Goal: Information Seeking & Learning: Learn about a topic

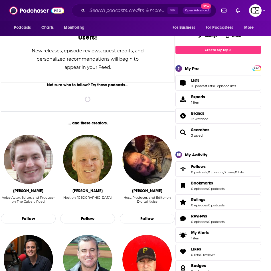
scroll to position [64, 0]
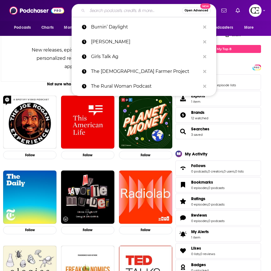
click at [126, 12] on input "Search podcasts, credits, & more..." at bounding box center [134, 10] width 95 height 9
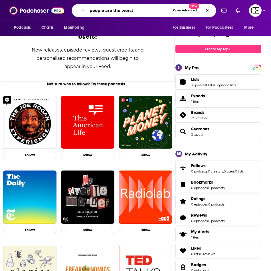
type input "people are the worst"
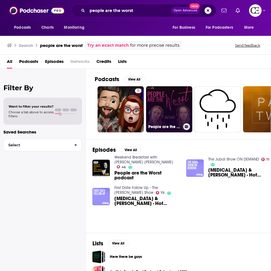
click at [167, 108] on link "People are the Worst" at bounding box center [169, 109] width 46 height 46
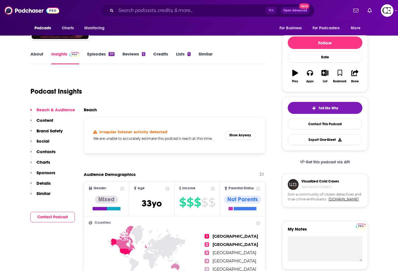
scroll to position [45, 0]
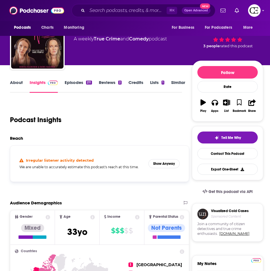
scroll to position [0, 0]
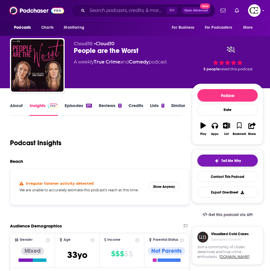
click at [224, 159] on span "Tell Me Why" at bounding box center [232, 161] width 20 height 5
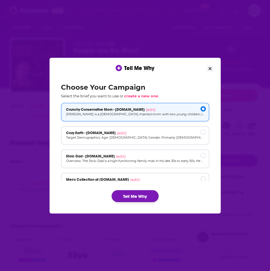
click at [131, 200] on button "Tell Me Why" at bounding box center [135, 196] width 47 height 12
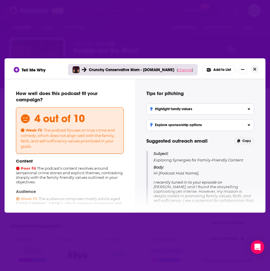
click at [179, 70] on span "change" at bounding box center [185, 70] width 14 height 5
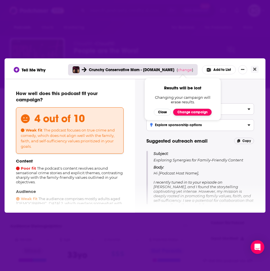
click at [183, 111] on button "Change campaign" at bounding box center [192, 112] width 38 height 7
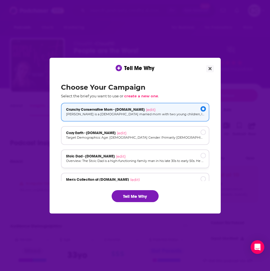
drag, startPoint x: 138, startPoint y: 136, endPoint x: 135, endPoint y: 150, distance: 14.1
click at [139, 136] on p "Target Demographics: Age: 30-55 Gender: Primarily female (60-70%) but also a si…" at bounding box center [135, 137] width 138 height 5
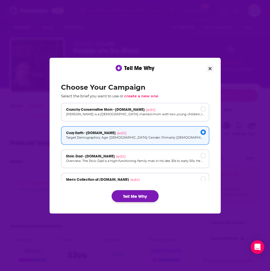
click at [149, 201] on button "Tell Me Why" at bounding box center [135, 196] width 47 height 12
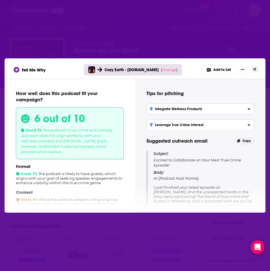
click at [201, 38] on div "Tell Me Why Cozy Earth - cozyearth.com ( change ) Add to List How well does thi…" at bounding box center [135, 135] width 270 height 271
click at [253, 70] on icon "Close" at bounding box center [254, 69] width 3 height 5
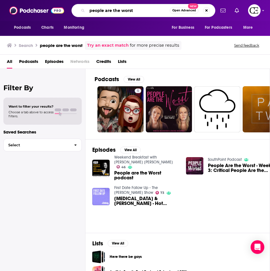
drag, startPoint x: 134, startPoint y: 11, endPoint x: 51, endPoint y: 19, distance: 83.9
click at [52, 20] on div "Podcasts Charts Monitoring people are the worst Open Advanced New For Business …" at bounding box center [135, 10] width 270 height 21
type input "p"
type input "snark bait"
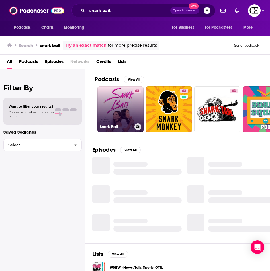
click at [114, 103] on link "62 Snark Bait" at bounding box center [121, 109] width 46 height 46
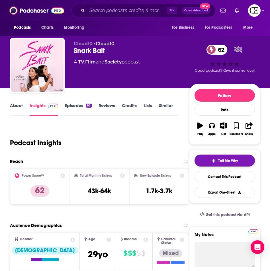
click at [234, 161] on span "Tell Me Why" at bounding box center [228, 161] width 20 height 5
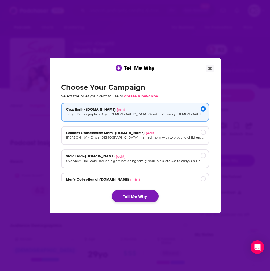
click at [137, 195] on button "Tell Me Why" at bounding box center [135, 196] width 47 height 12
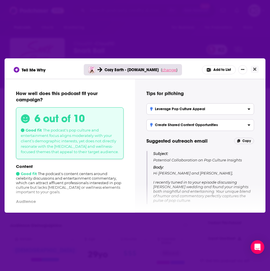
click at [170, 73] on div "Cozy Earth - cozyearth.com ( change )" at bounding box center [133, 69] width 99 height 11
click at [168, 70] on span "change" at bounding box center [169, 70] width 14 height 5
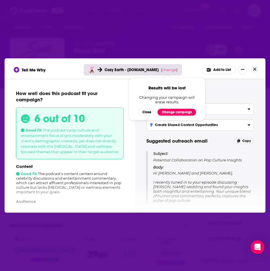
click at [169, 115] on button "Change campaign" at bounding box center [177, 112] width 38 height 7
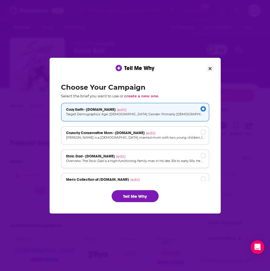
drag, startPoint x: 156, startPoint y: 131, endPoint x: 141, endPoint y: 163, distance: 35.5
click at [156, 131] on div "Crunchy Conservative Mom - cozyearth.com (edit)" at bounding box center [135, 133] width 138 height 5
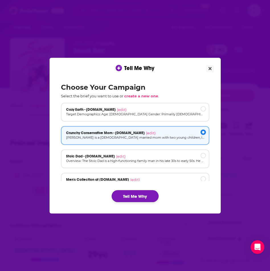
click at [125, 201] on button "Tell Me Why" at bounding box center [135, 196] width 47 height 12
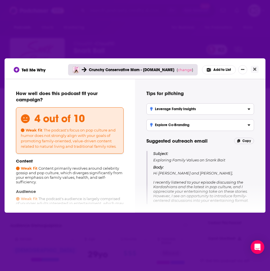
scroll to position [16, 0]
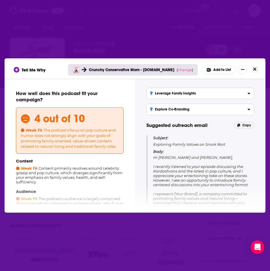
click at [254, 71] on icon "Close" at bounding box center [254, 69] width 3 height 5
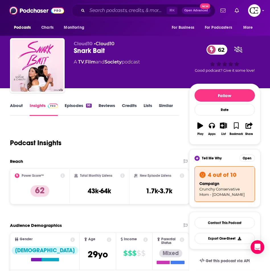
click at [104, 5] on div "⌘ K Open Advanced New" at bounding box center [144, 10] width 144 height 13
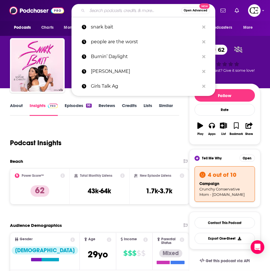
click at [105, 10] on input "Search podcasts, credits, & more..." at bounding box center [134, 10] width 94 height 9
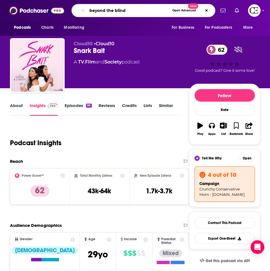
type input "beyond the blinds"
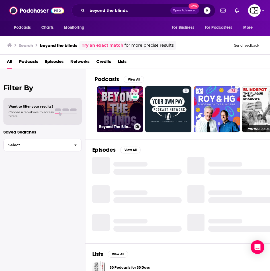
click at [123, 112] on link "70 Beyond The Blinds" at bounding box center [120, 109] width 46 height 46
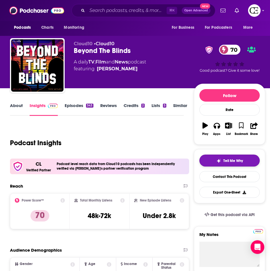
click at [224, 161] on span "Tell Me Why" at bounding box center [234, 161] width 20 height 5
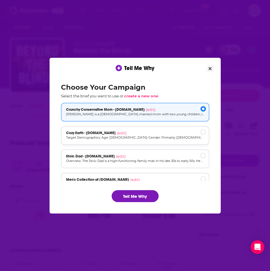
click at [144, 134] on div "Cozy Earth - cozyearth.com (edit)" at bounding box center [135, 133] width 138 height 5
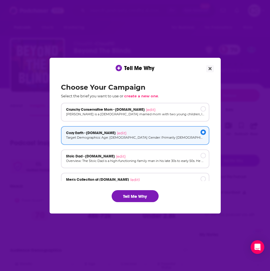
click at [131, 190] on div "Choose Your Campaign Select the brief you want to use or create a new one . Cru…" at bounding box center [135, 143] width 158 height 128
click at [132, 193] on button "Tell Me Why" at bounding box center [135, 196] width 47 height 12
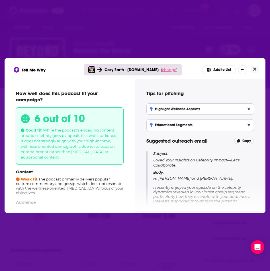
click at [167, 73] on div "Cozy Earth - cozyearth.com ( change )" at bounding box center [133, 69] width 99 height 11
click at [166, 70] on span "change" at bounding box center [169, 70] width 14 height 5
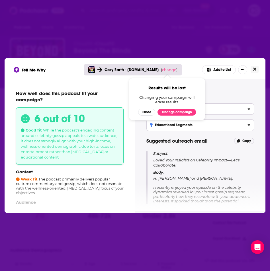
click at [254, 71] on icon "Close" at bounding box center [254, 69] width 3 height 5
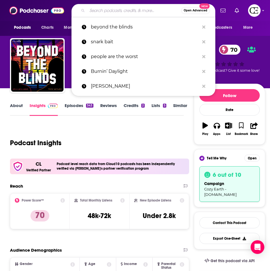
click at [118, 11] on input "Search podcasts, credits, & more..." at bounding box center [134, 10] width 94 height 9
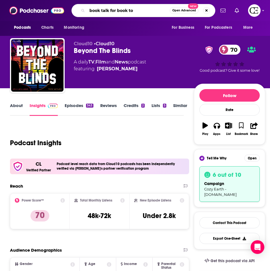
type input "book talk for book tok"
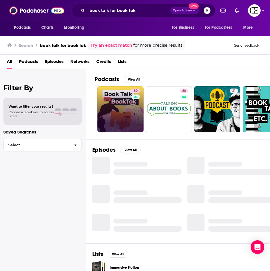
scroll to position [0, 0]
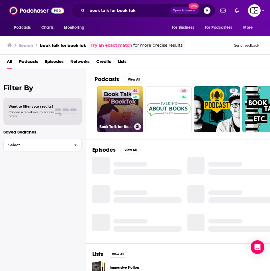
click at [116, 113] on link "60 Book Talk for BookTok" at bounding box center [120, 109] width 46 height 46
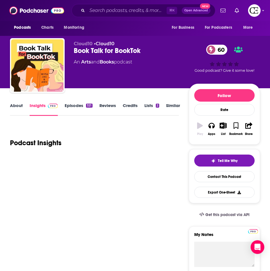
scroll to position [0, 0]
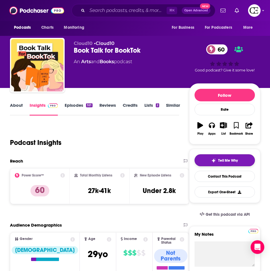
click at [203, 160] on button "Tell Me Why" at bounding box center [225, 161] width 60 height 12
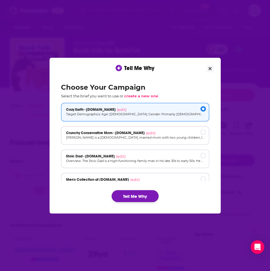
click at [145, 196] on button "Tell Me Why" at bounding box center [135, 196] width 47 height 12
